Goal: Task Accomplishment & Management: Manage account settings

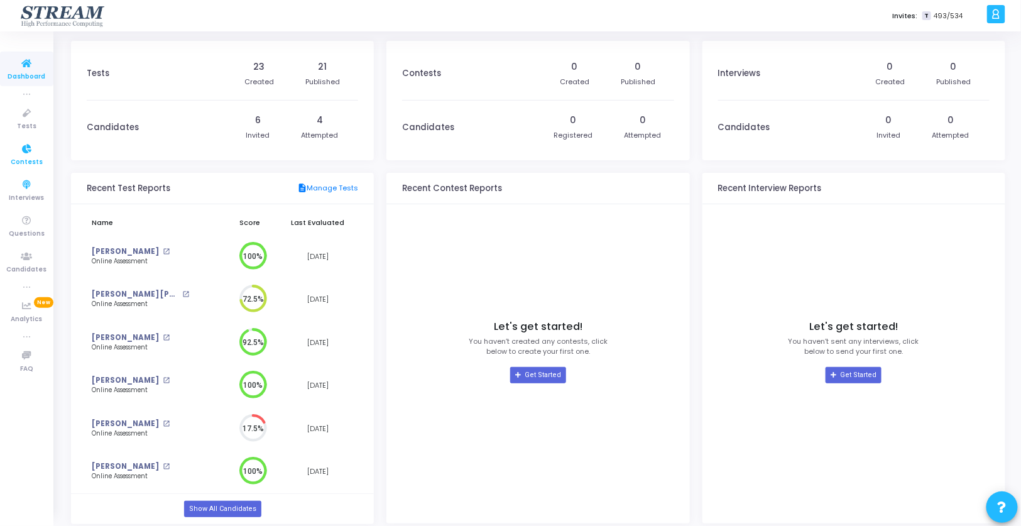
click at [32, 154] on icon at bounding box center [27, 149] width 26 height 16
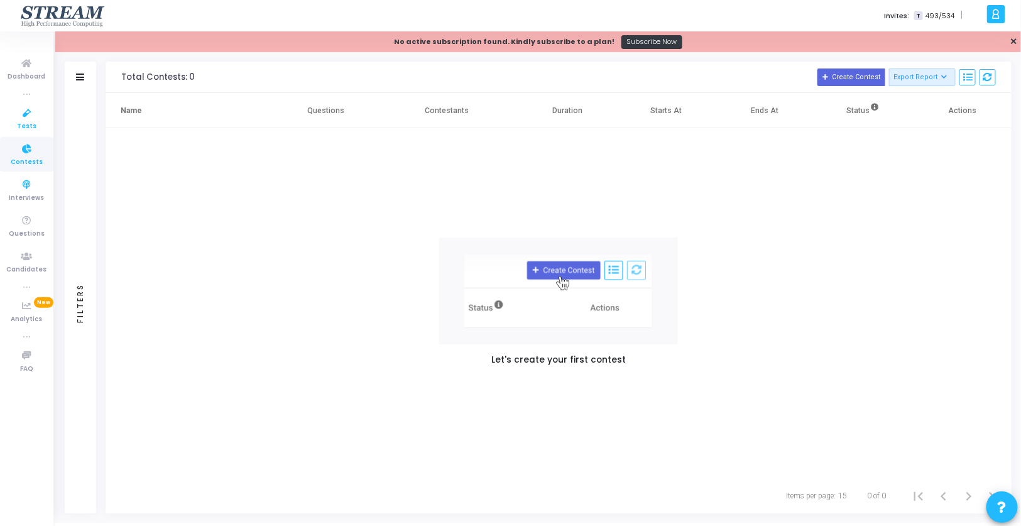
click at [28, 111] on icon at bounding box center [27, 114] width 26 height 16
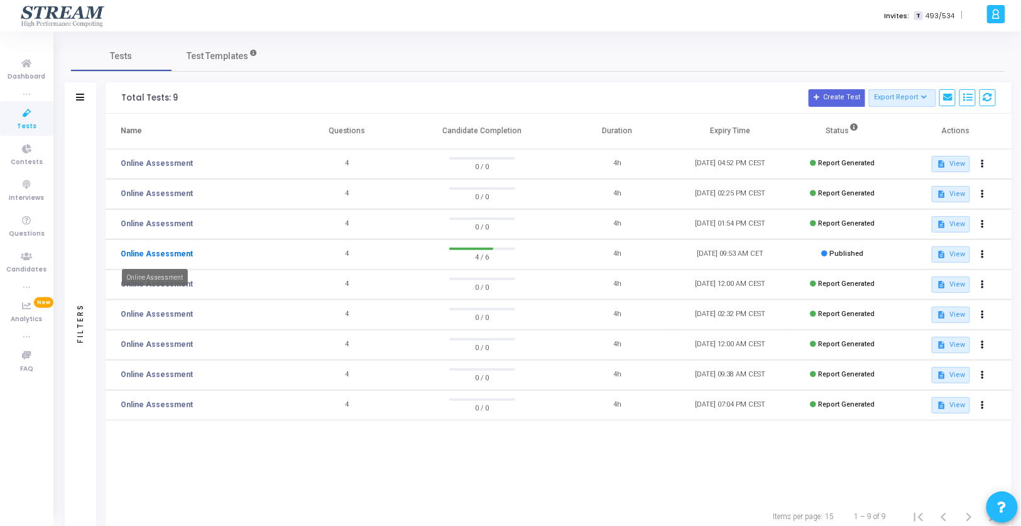
click at [170, 251] on link "Online Assessment" at bounding box center [157, 253] width 72 height 11
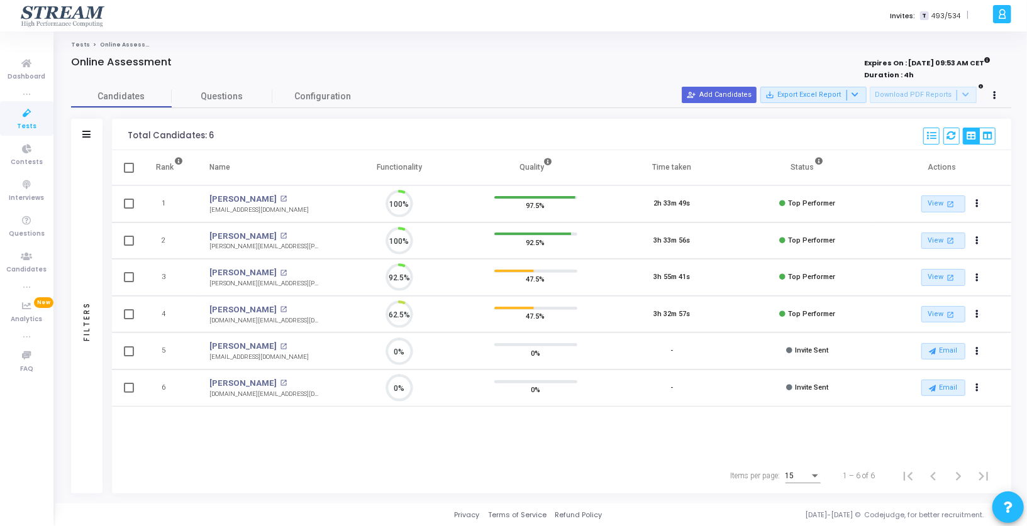
scroll to position [26, 32]
click at [730, 98] on button "person_add_alt Add Candidates" at bounding box center [718, 95] width 75 height 16
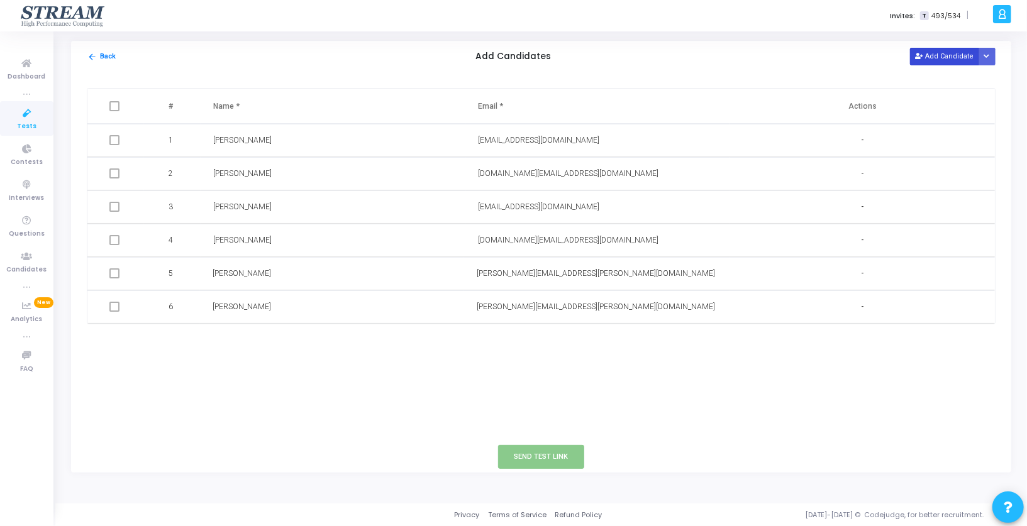
click at [938, 54] on button "Add Candidate" at bounding box center [944, 56] width 69 height 17
click at [295, 341] on input "text" at bounding box center [296, 340] width 166 height 21
paste input "[PERSON_NAME]"
type input "[PERSON_NAME]"
click at [502, 337] on input "text" at bounding box center [561, 340] width 166 height 21
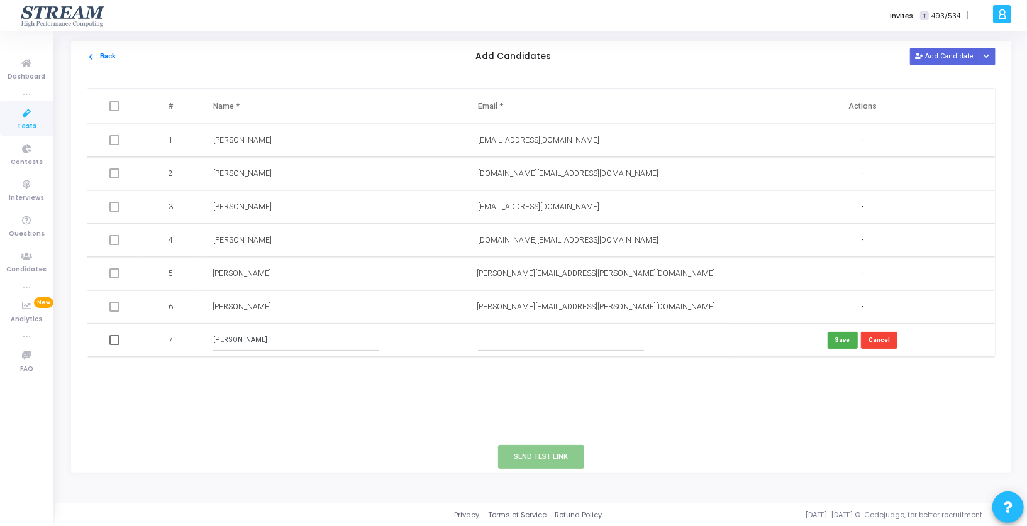
paste input "[EMAIL_ADDRESS][DOMAIN_NAME]"
type input "[EMAIL_ADDRESS][DOMAIN_NAME]"
click at [842, 344] on button "Save" at bounding box center [842, 340] width 30 height 17
click at [113, 341] on span at bounding box center [114, 340] width 10 height 10
click at [114, 345] on input "checkbox" at bounding box center [114, 345] width 1 height 1
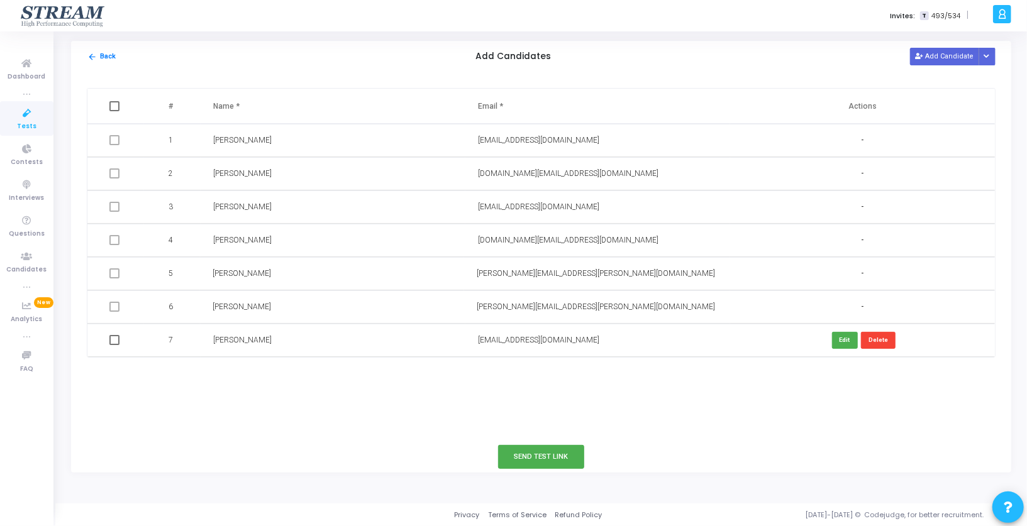
checkbox input "true"
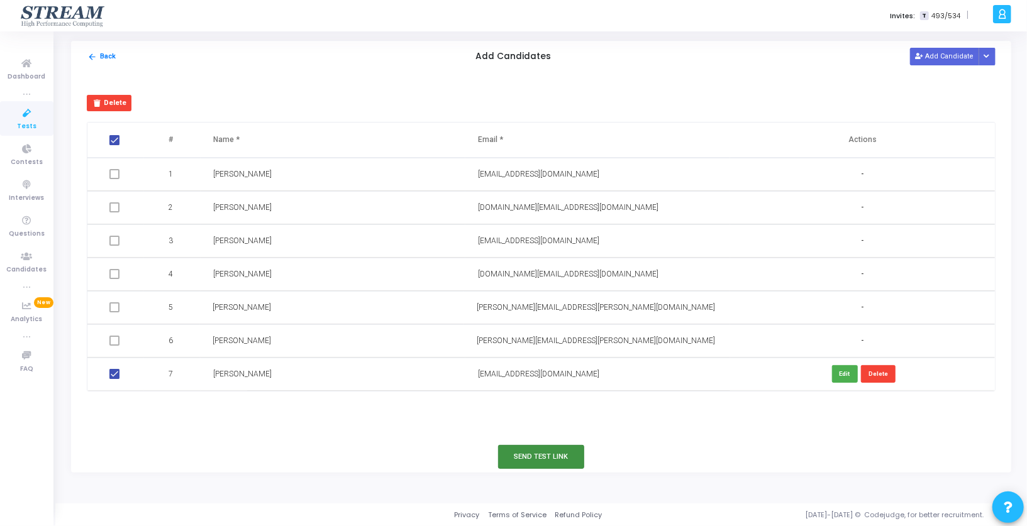
click at [515, 458] on button "Send Test Link" at bounding box center [541, 456] width 87 height 23
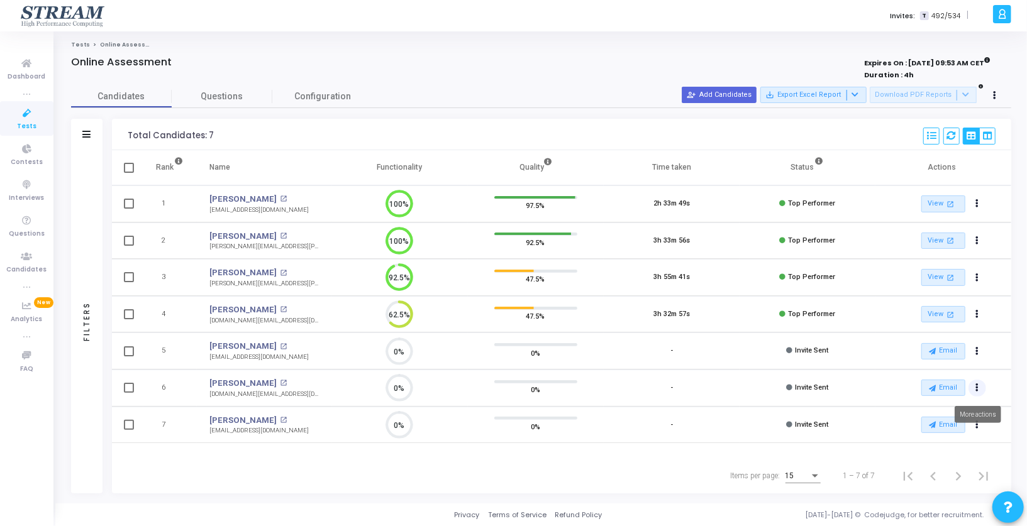
click at [978, 387] on icon "Actions" at bounding box center [977, 388] width 3 height 6
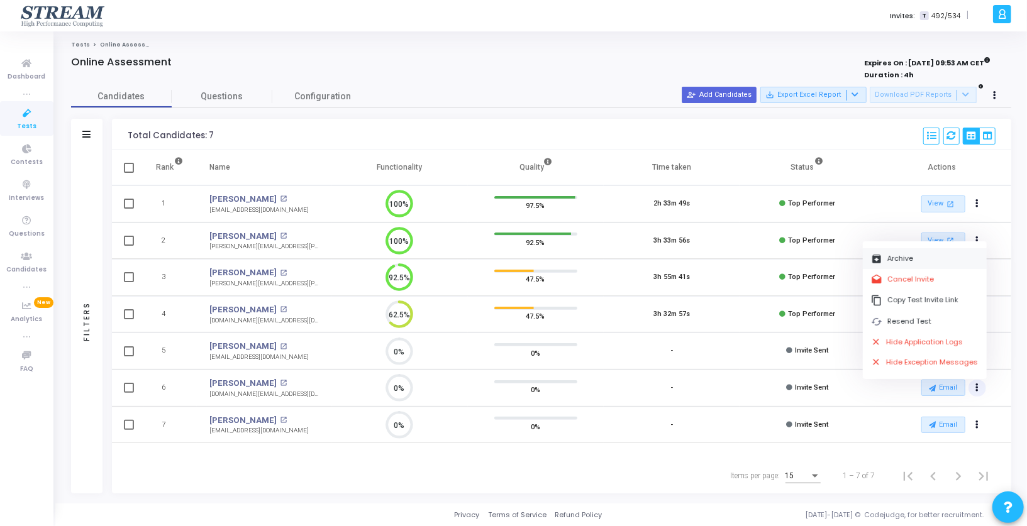
click at [895, 256] on button "archive Archive" at bounding box center [924, 258] width 124 height 21
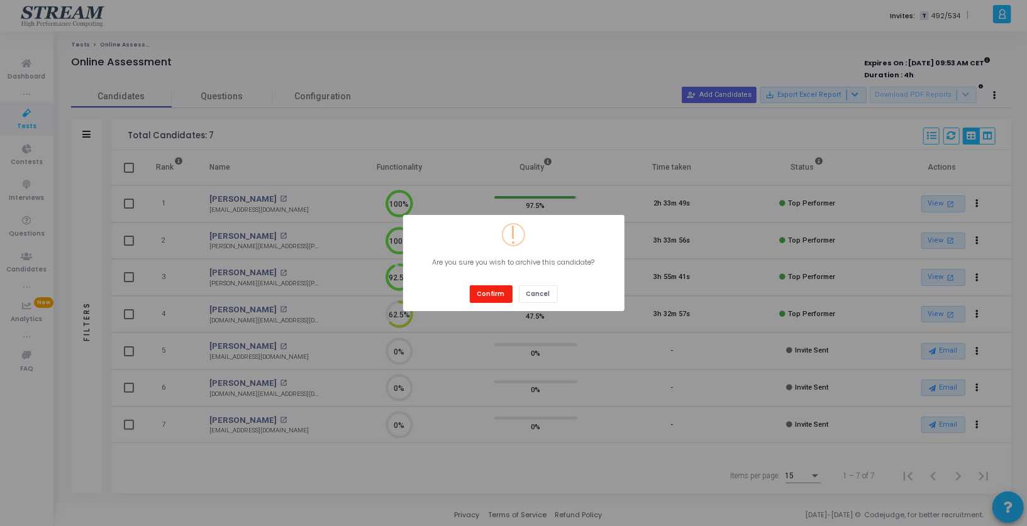
click at [488, 294] on button "Confirm" at bounding box center [491, 293] width 43 height 17
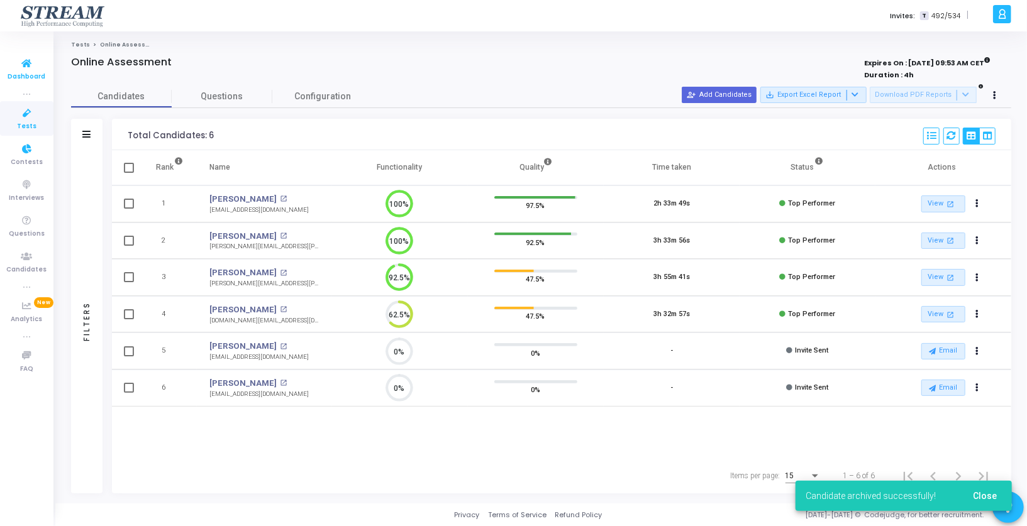
click at [28, 63] on icon at bounding box center [27, 64] width 26 height 16
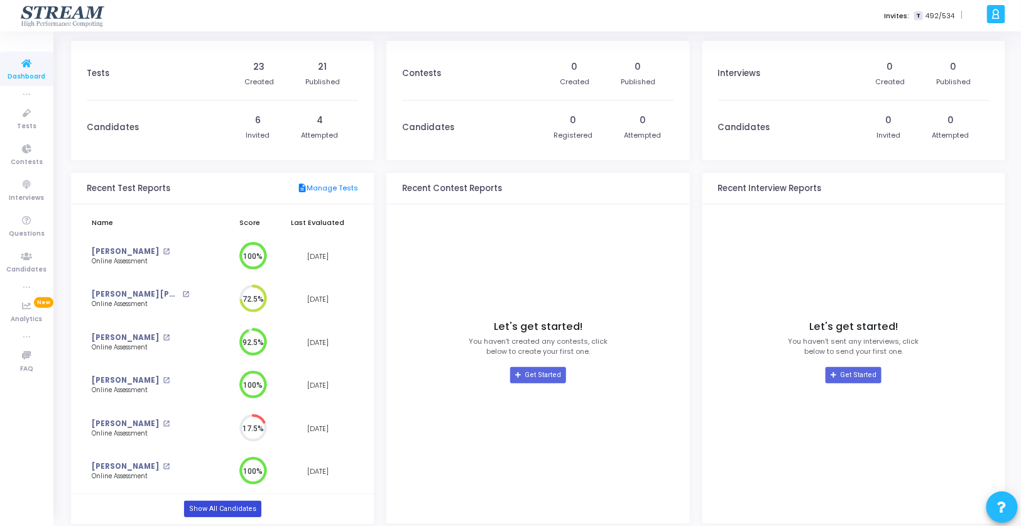
click at [220, 510] on link "Show All Candidates" at bounding box center [222, 509] width 77 height 16
